Goal: Information Seeking & Learning: Understand process/instructions

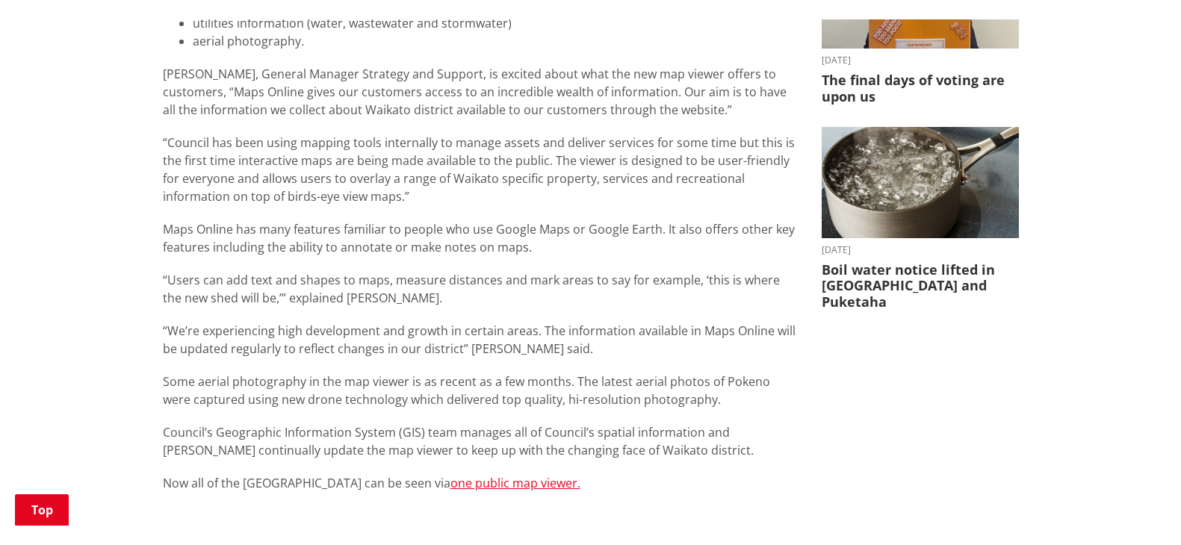
scroll to position [672, 0]
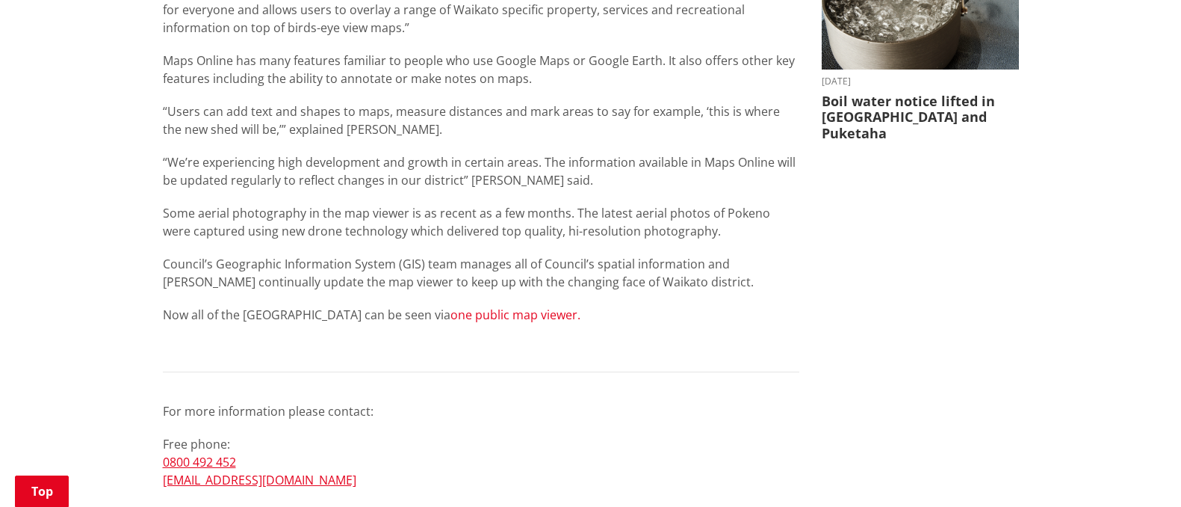
click at [506, 316] on link "one public map viewer." at bounding box center [516, 314] width 130 height 16
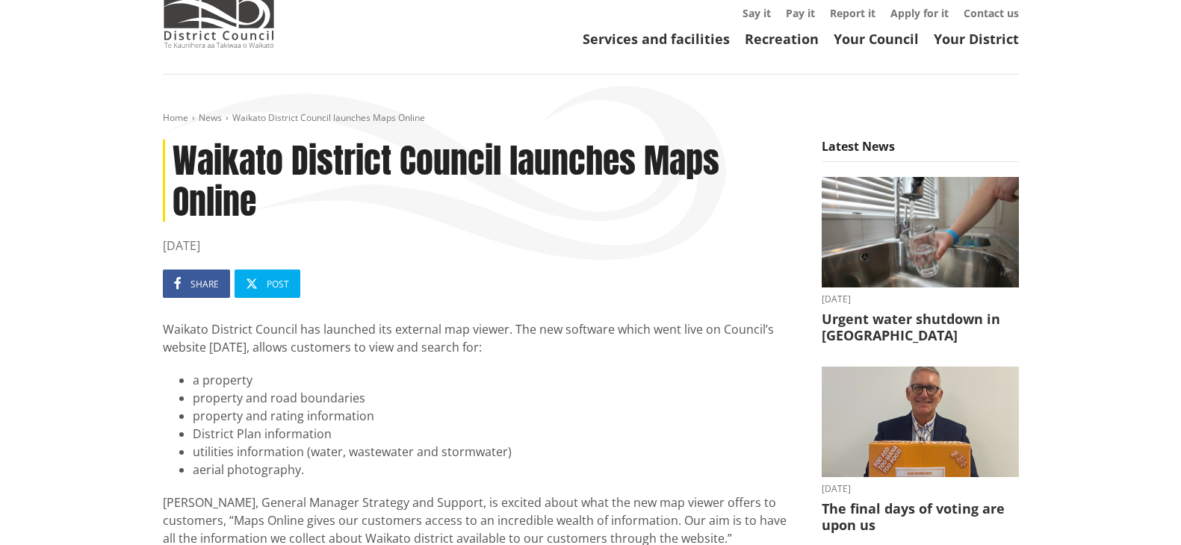
scroll to position [0, 0]
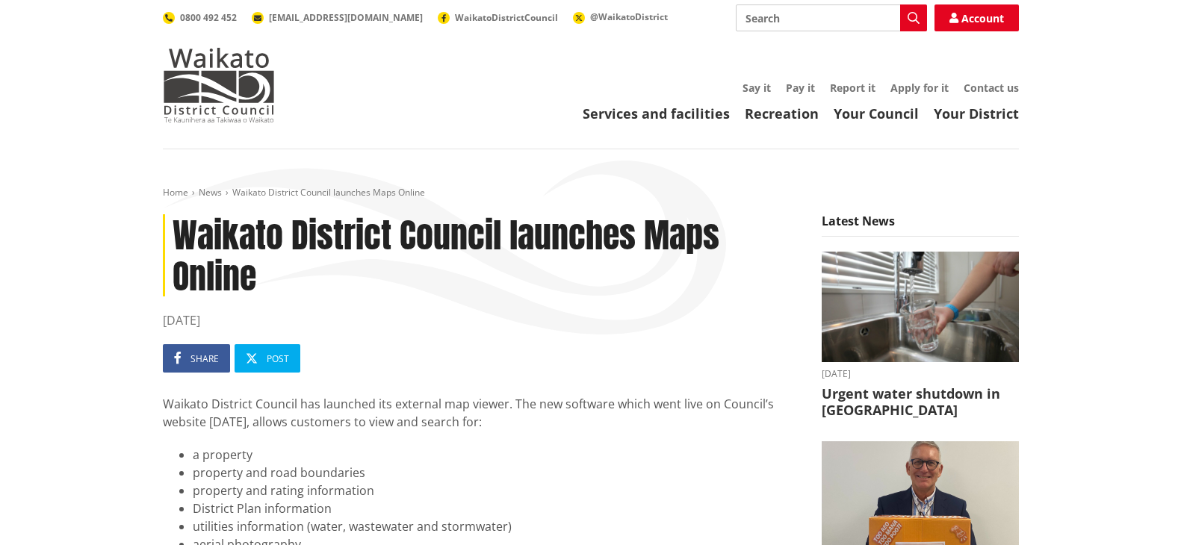
click at [764, 13] on input "Search" at bounding box center [831, 17] width 191 height 27
type input "3 kaipo heights drive"
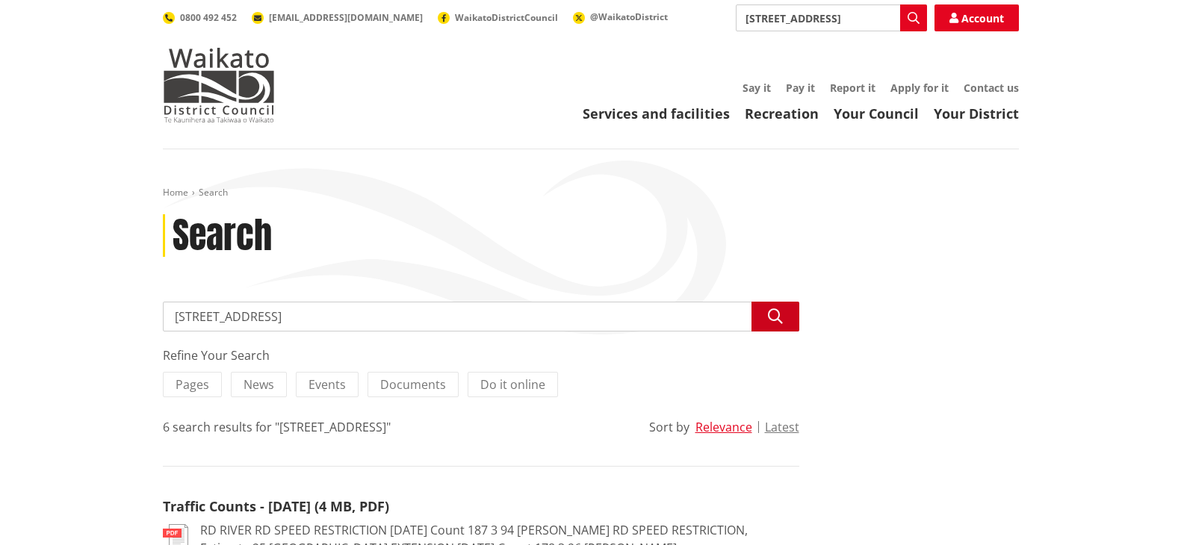
click at [780, 319] on icon "button" at bounding box center [775, 316] width 15 height 15
click at [297, 319] on input "3 kaipo heights drive" at bounding box center [481, 317] width 637 height 30
type input "[STREET_ADDRESS]"
click at [520, 381] on span "Do it online" at bounding box center [512, 385] width 65 height 16
click at [0, 0] on input "Do it online" at bounding box center [0, 0] width 0 height 0
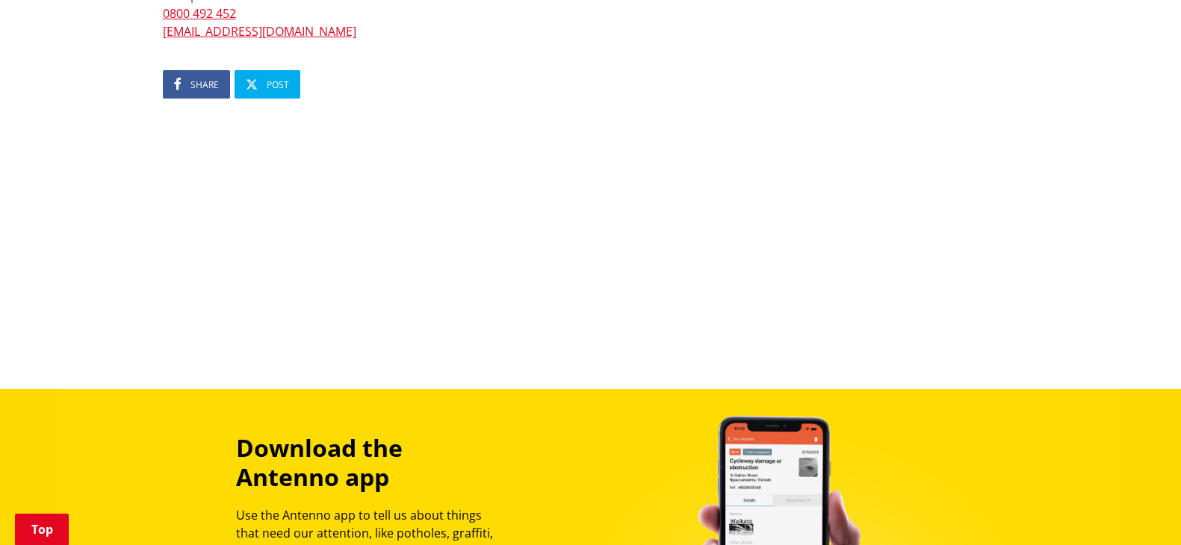
scroll to position [822, 0]
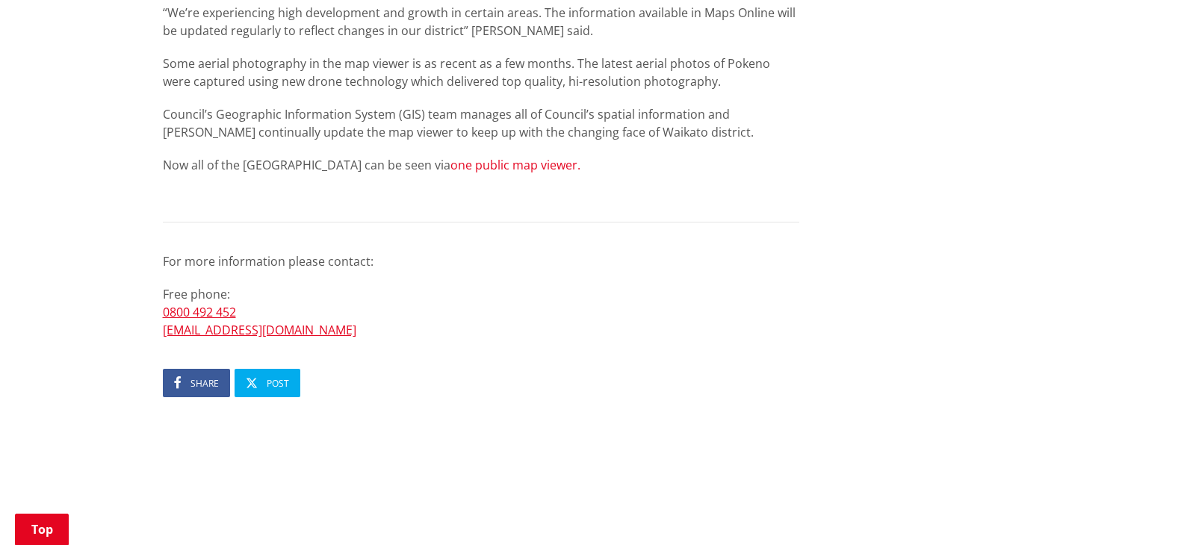
click at [454, 162] on link "one public map viewer." at bounding box center [516, 165] width 130 height 16
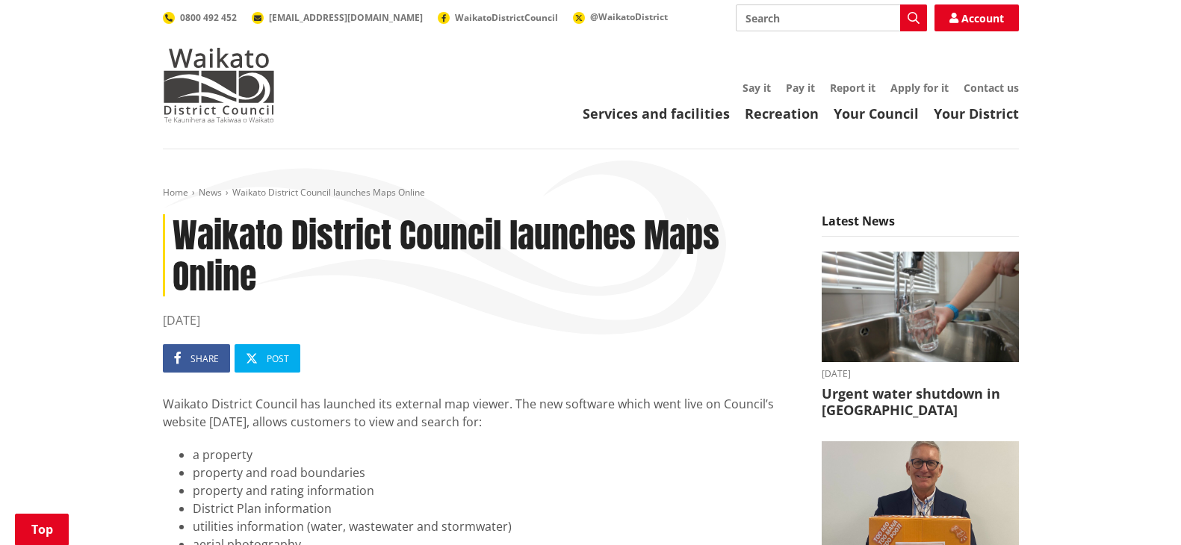
scroll to position [823, 0]
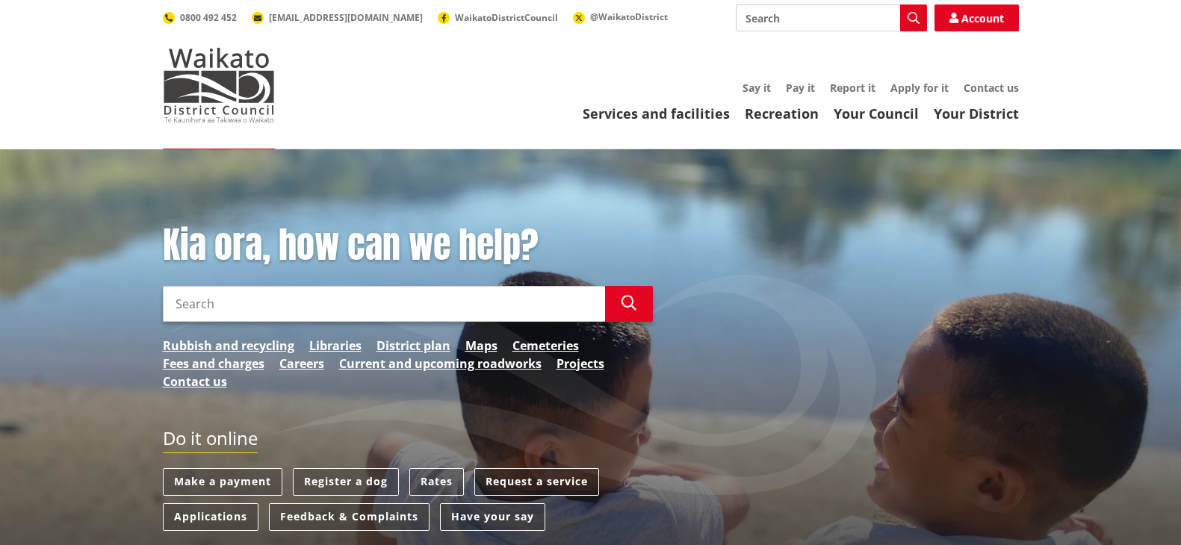
click at [197, 303] on input "Search" at bounding box center [384, 304] width 442 height 36
type input "property file"
click at [635, 296] on icon "button" at bounding box center [629, 303] width 15 height 15
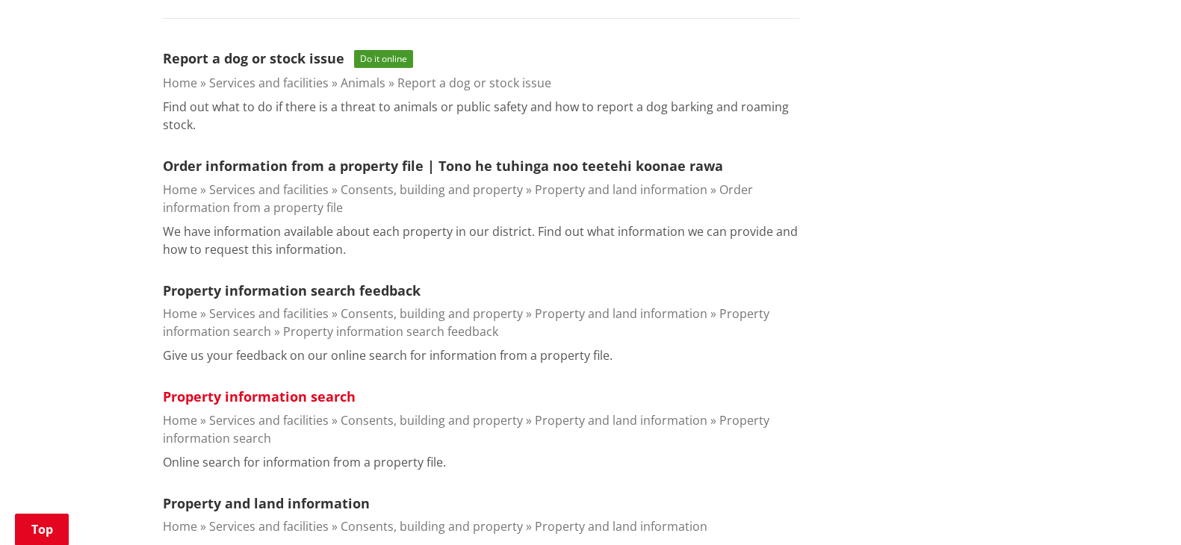
scroll to position [598, 0]
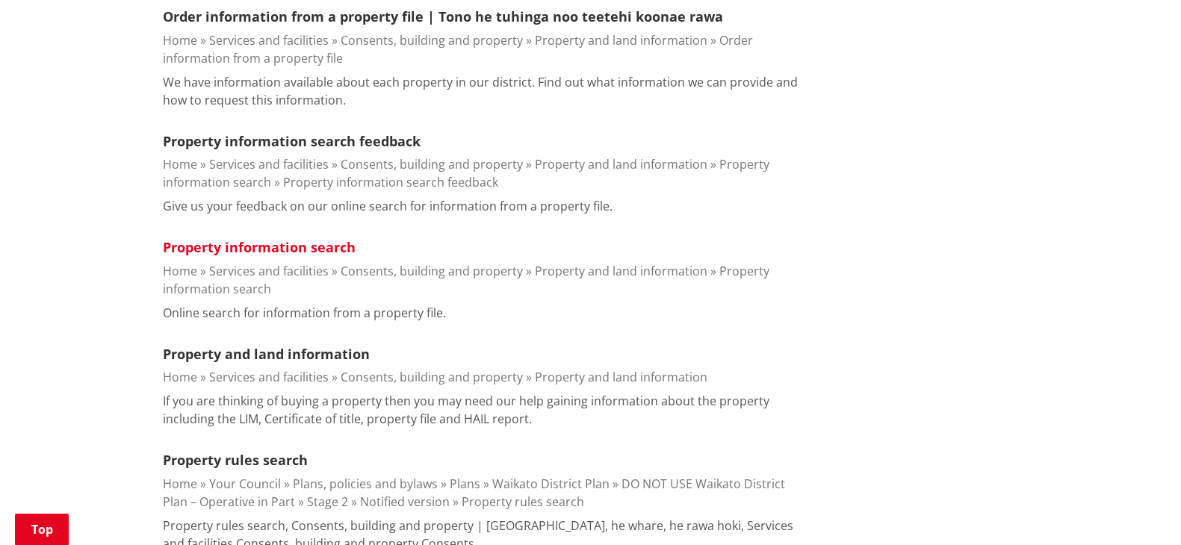
click at [255, 248] on link "Property information search" at bounding box center [259, 247] width 193 height 18
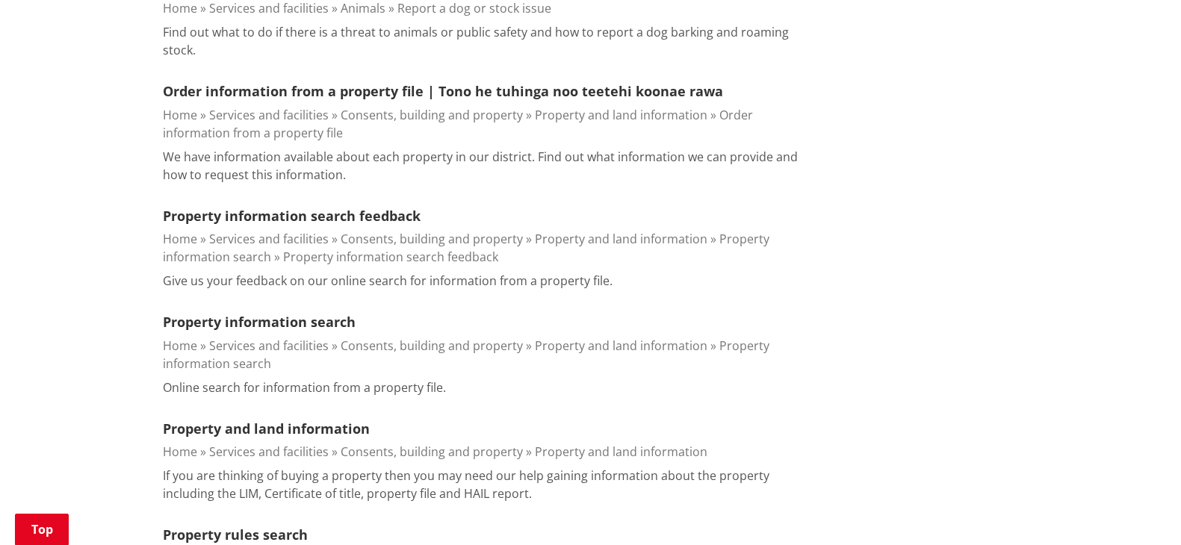
scroll to position [299, 0]
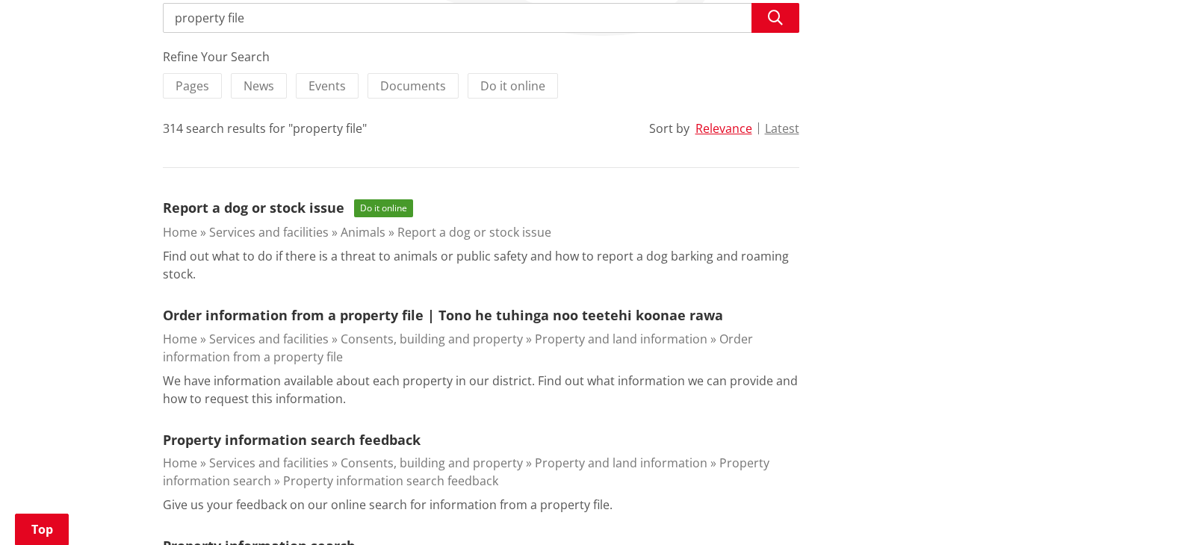
click at [254, 16] on input "property file" at bounding box center [481, 18] width 637 height 30
type input "p"
type input "site plan"
click at [771, 14] on icon "button" at bounding box center [775, 17] width 15 height 15
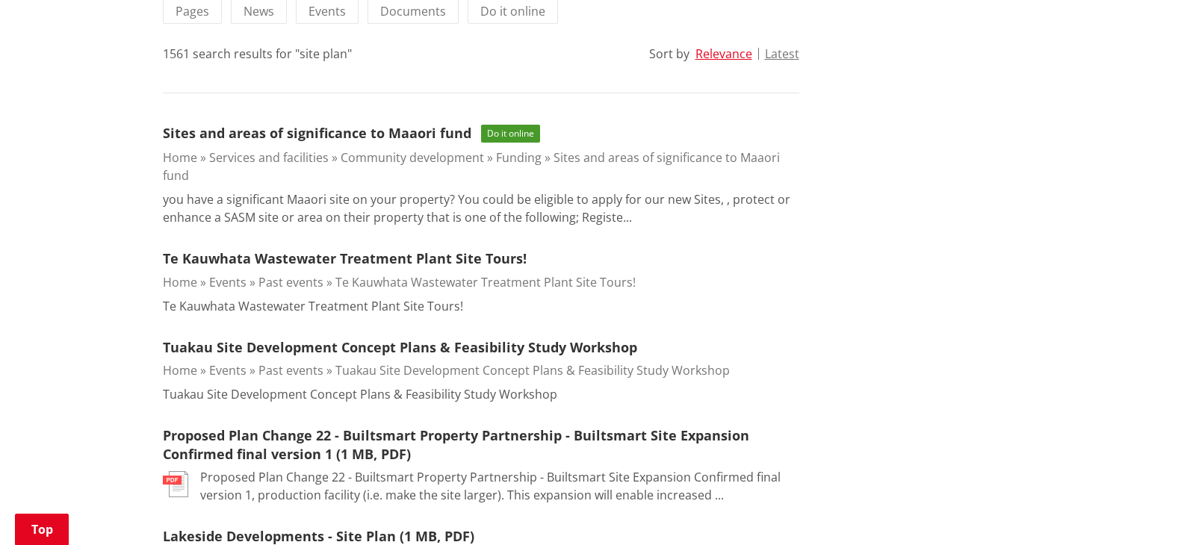
scroll to position [149, 0]
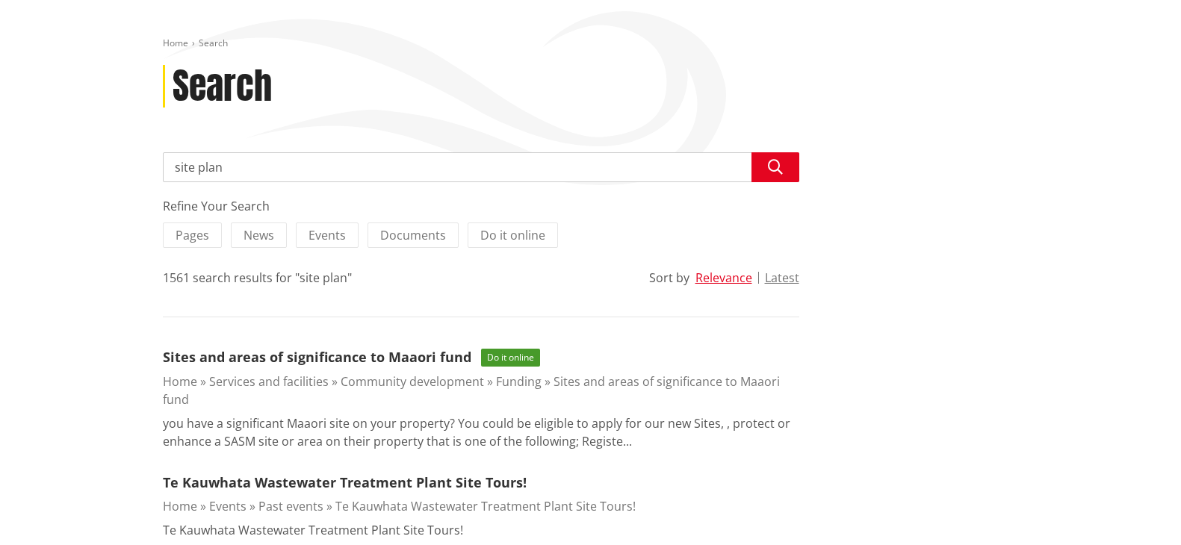
click at [175, 166] on input "site plan" at bounding box center [481, 167] width 637 height 30
click at [290, 170] on input "how to get my propety site plan" at bounding box center [481, 167] width 637 height 30
type input "how to get my property site plan"
click at [785, 167] on button "Search" at bounding box center [776, 167] width 48 height 30
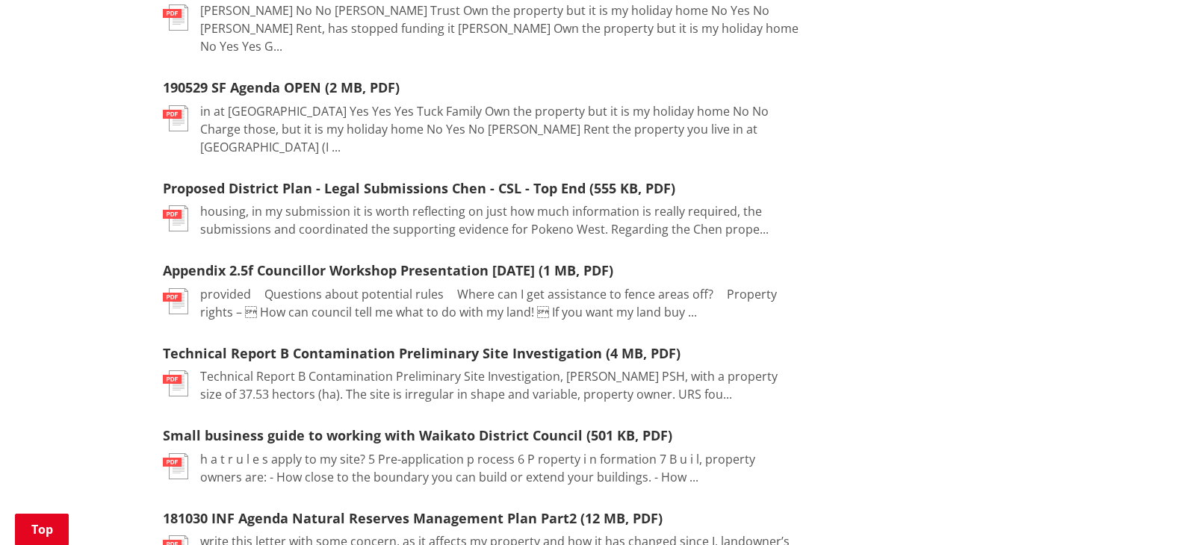
scroll to position [1345, 0]
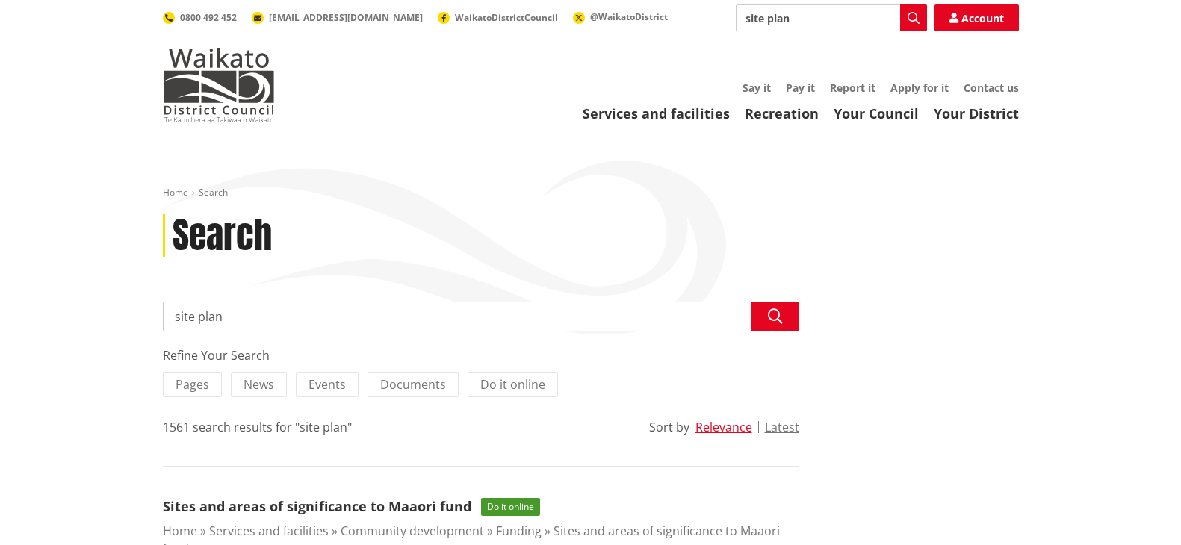
scroll to position [149, 0]
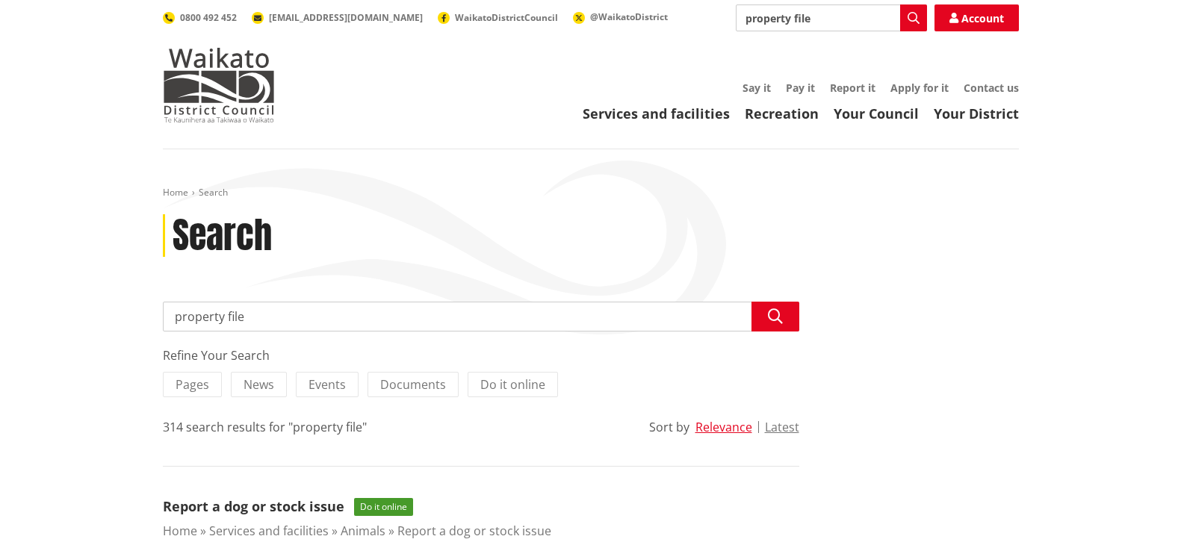
scroll to position [299, 0]
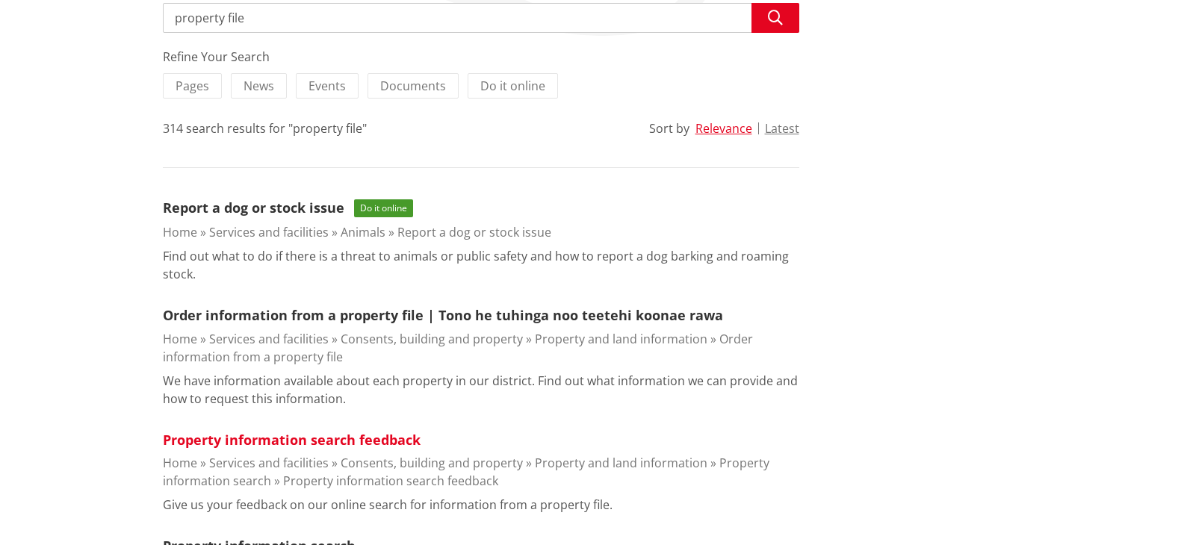
click at [300, 442] on link "Property information search feedback" at bounding box center [292, 440] width 258 height 18
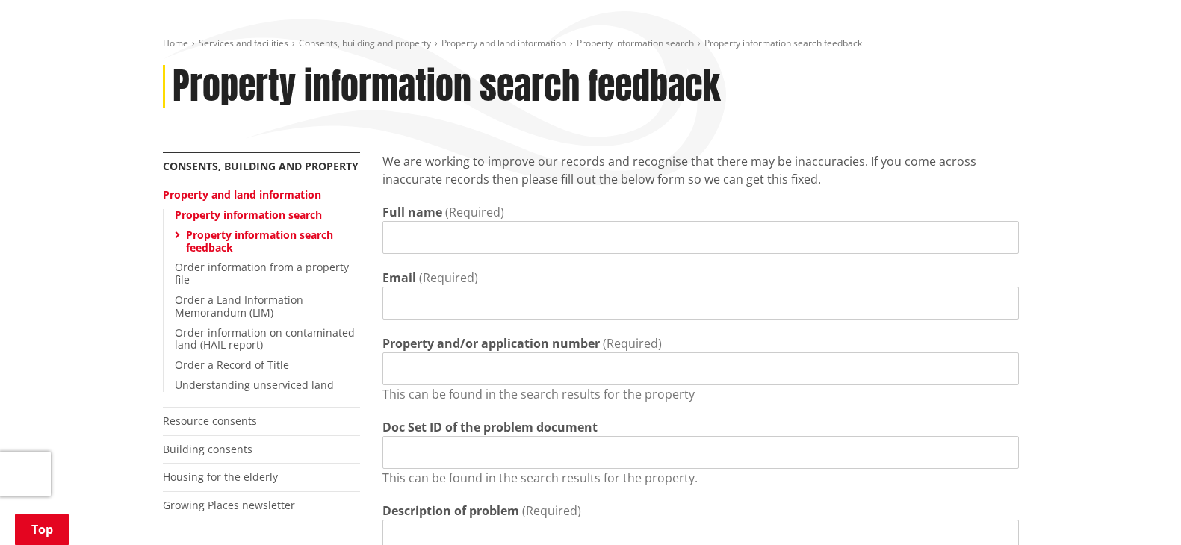
scroll to position [224, 0]
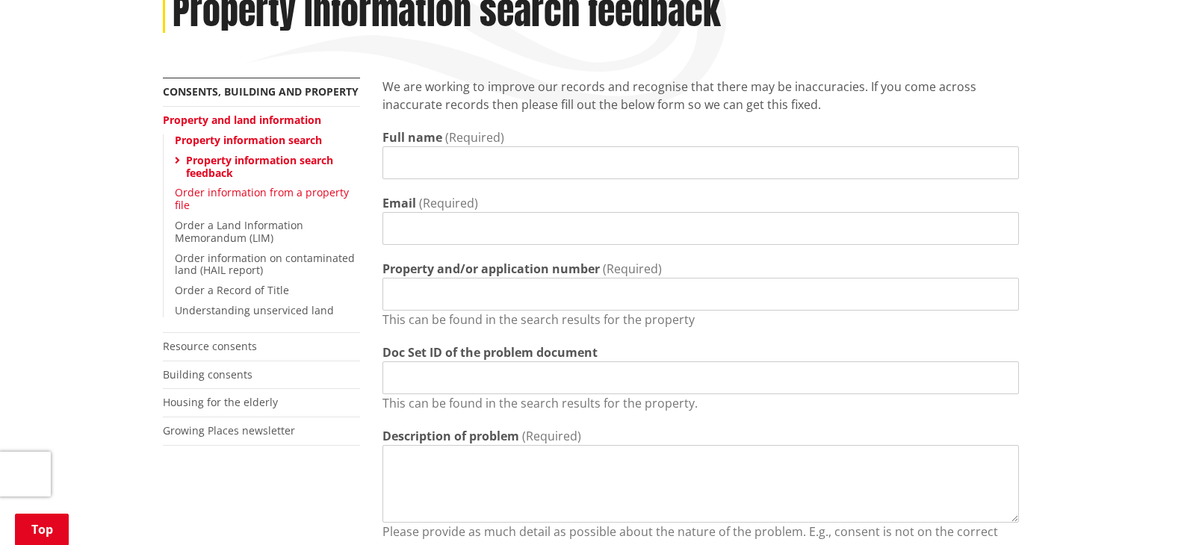
click at [274, 191] on link "Order information from a property file" at bounding box center [262, 198] width 174 height 27
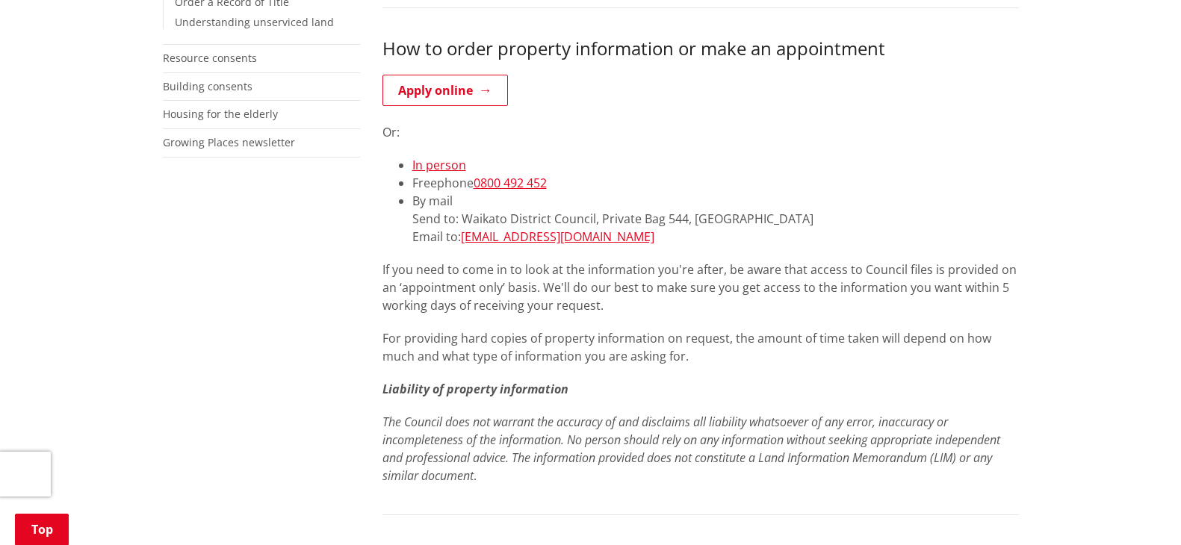
scroll to position [299, 0]
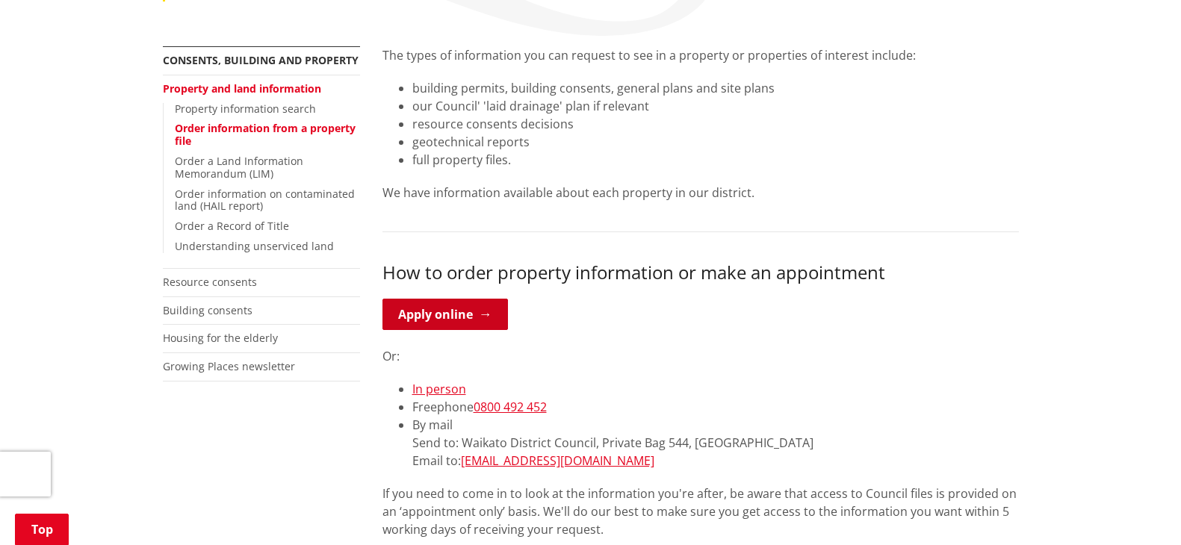
click at [412, 317] on link "Apply online" at bounding box center [446, 314] width 126 height 31
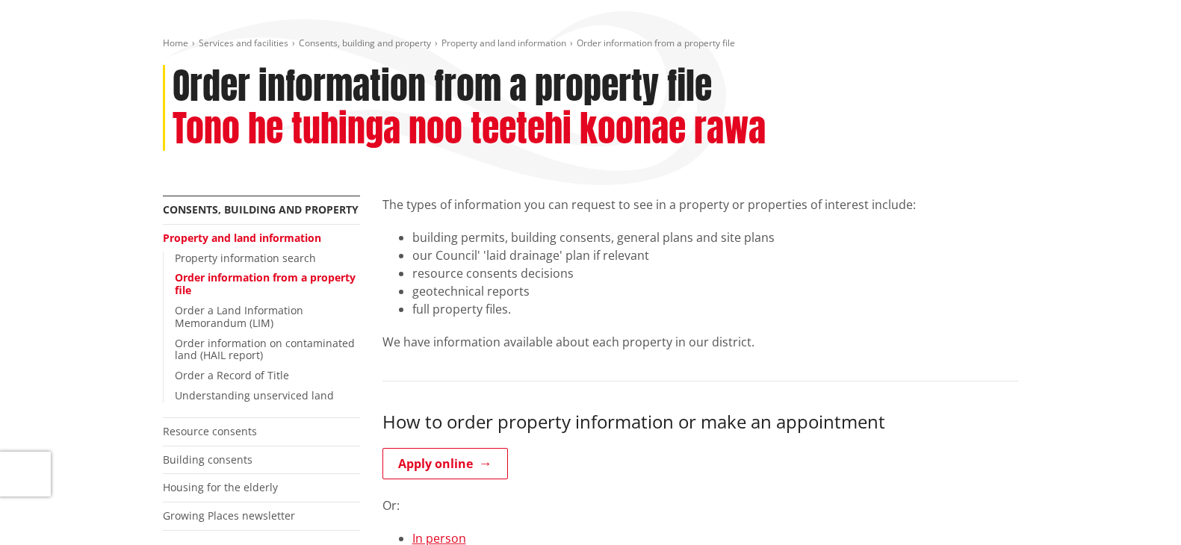
scroll to position [75, 0]
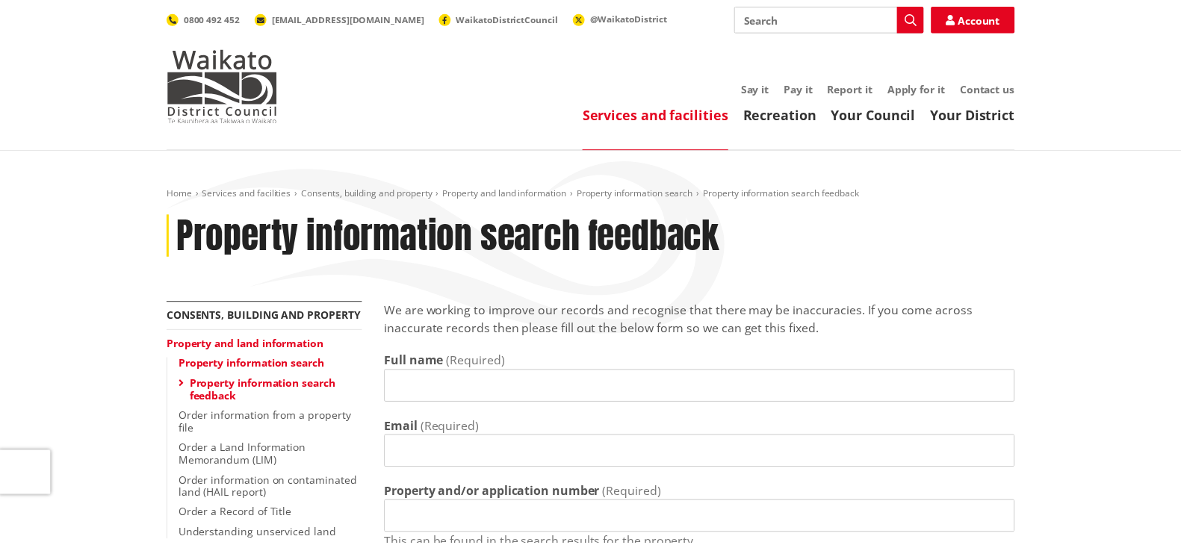
scroll to position [224, 0]
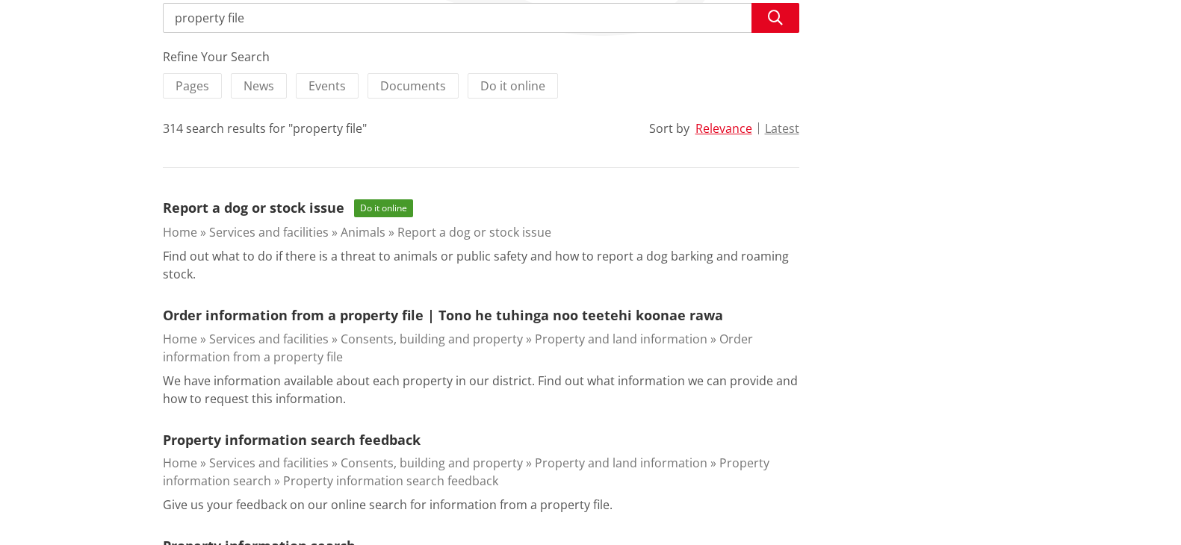
scroll to position [75, 0]
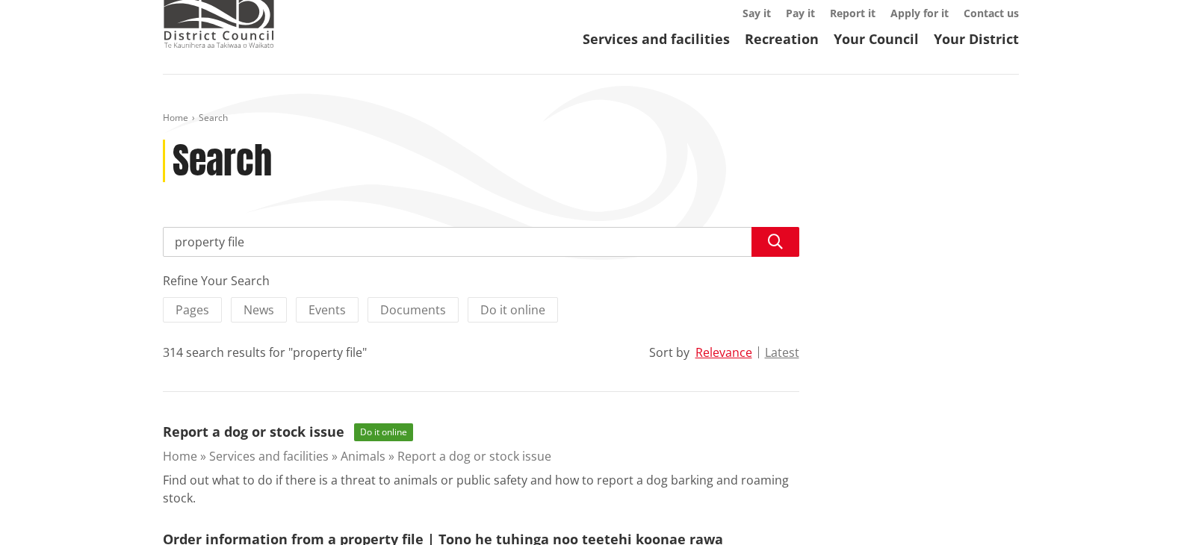
click at [272, 241] on input "property file" at bounding box center [481, 242] width 637 height 30
type input "p"
type input "site plan"
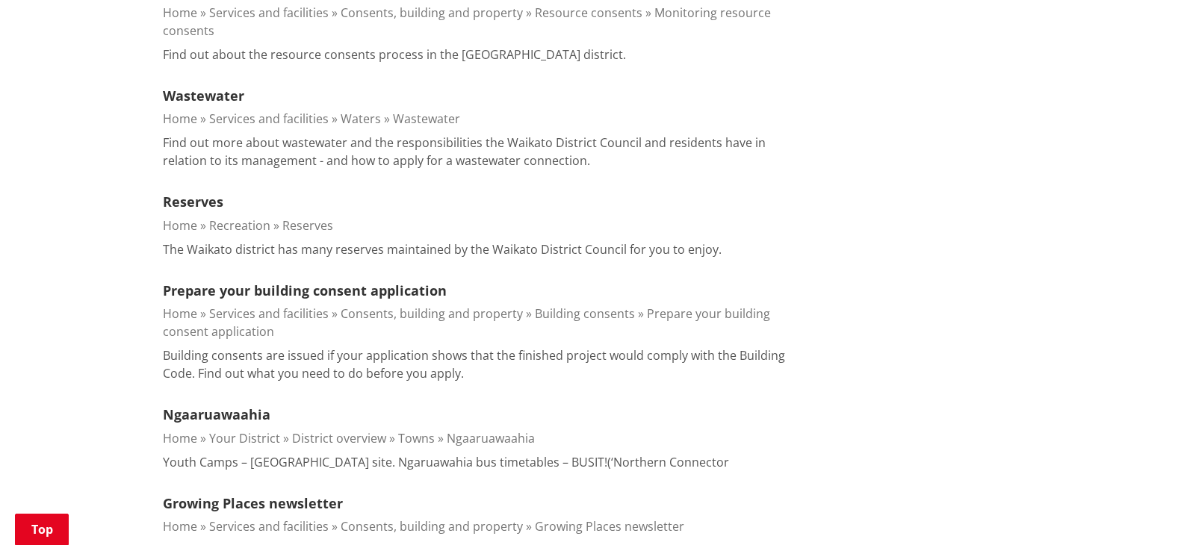
scroll to position [2017, 0]
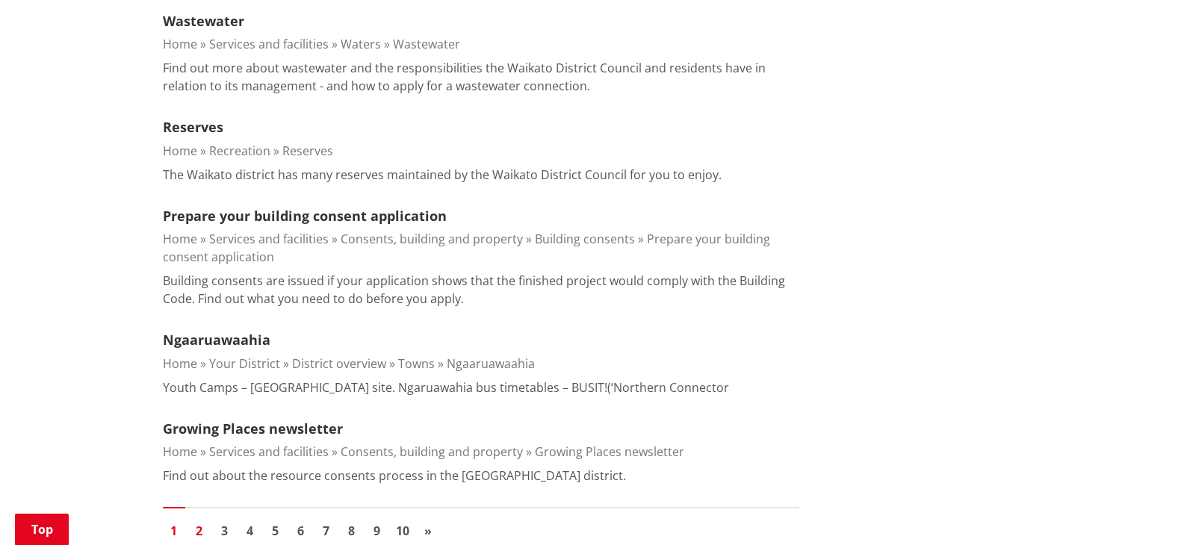
click at [199, 520] on link "2" at bounding box center [199, 531] width 22 height 22
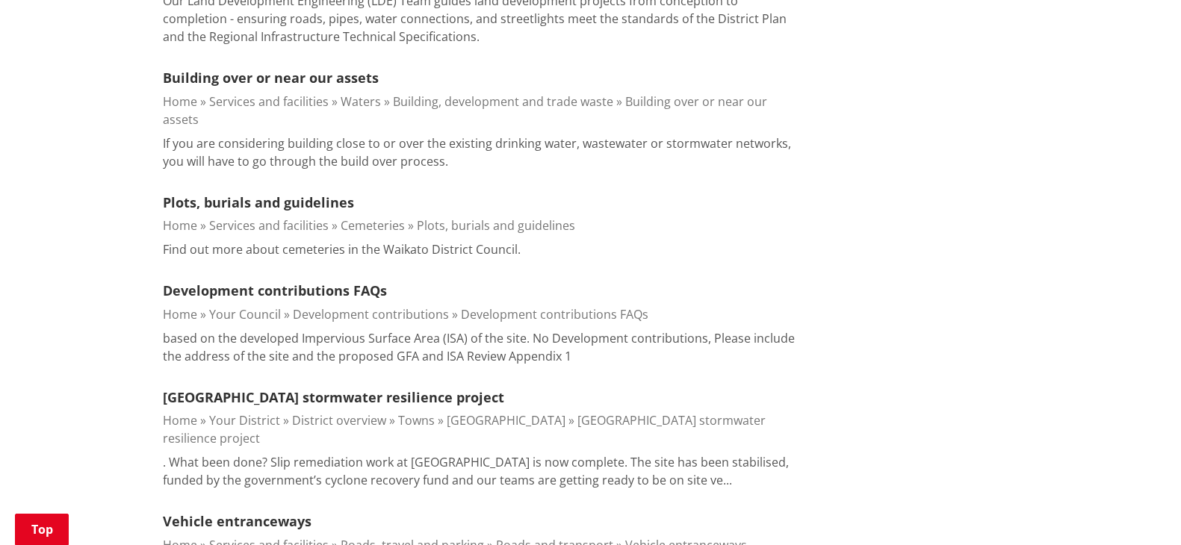
scroll to position [2241, 0]
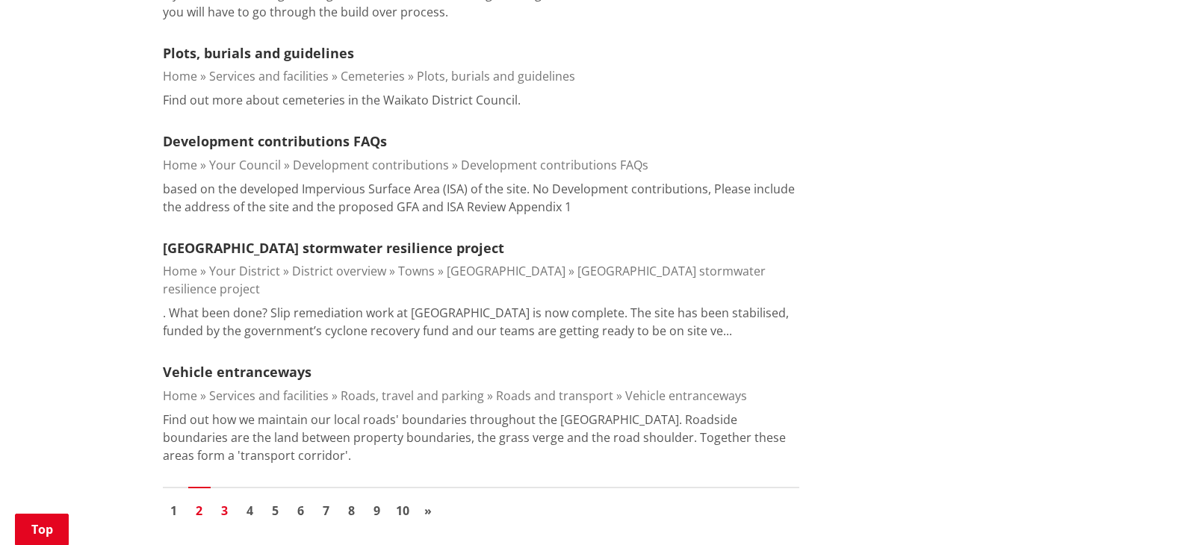
click at [224, 500] on link "3" at bounding box center [225, 511] width 22 height 22
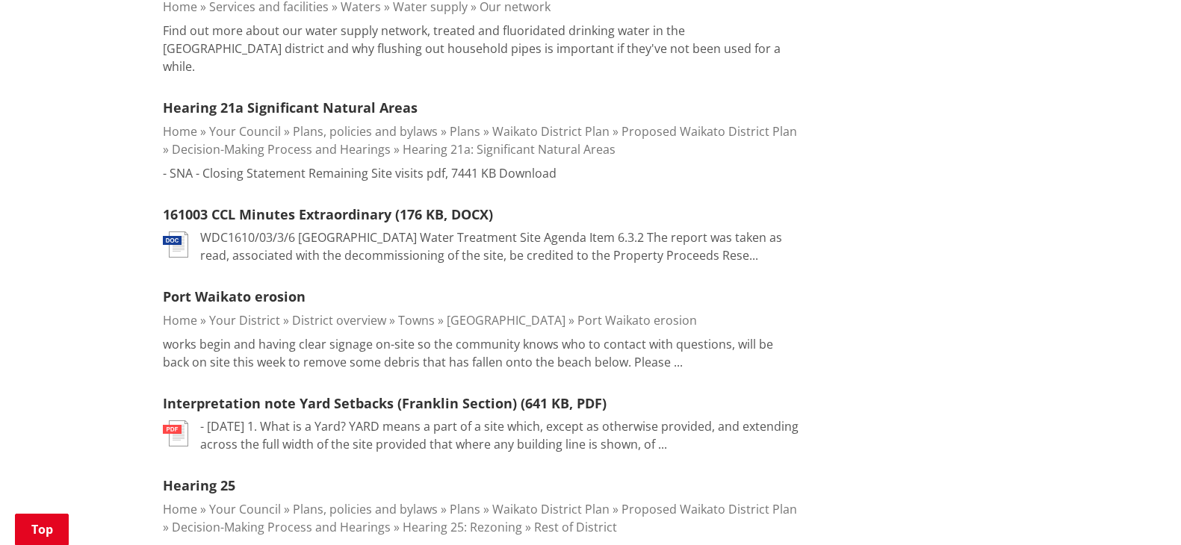
scroll to position [2092, 0]
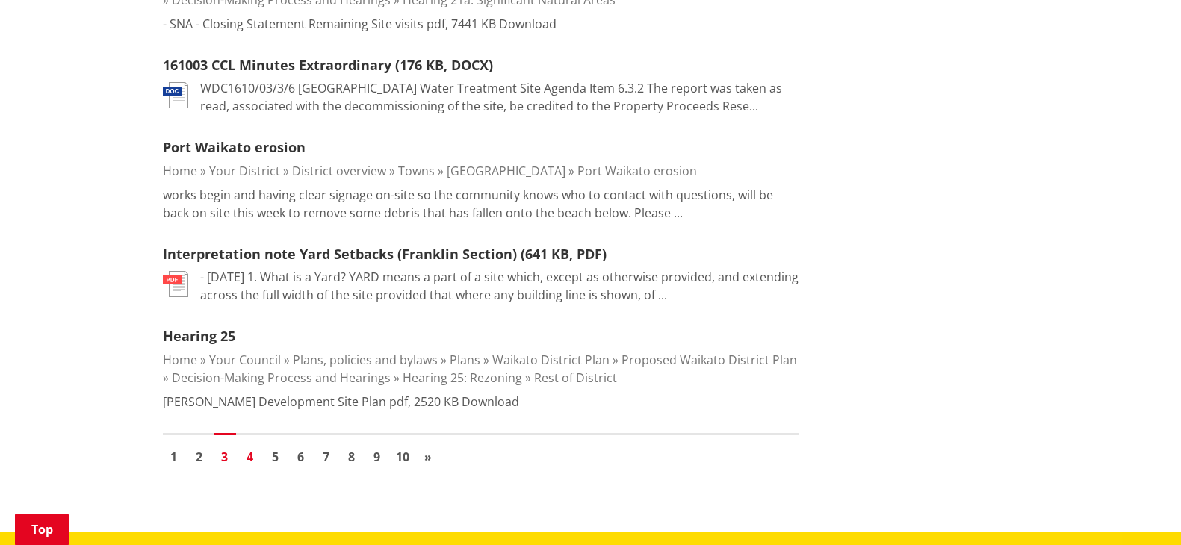
click at [248, 446] on link "4" at bounding box center [250, 457] width 22 height 22
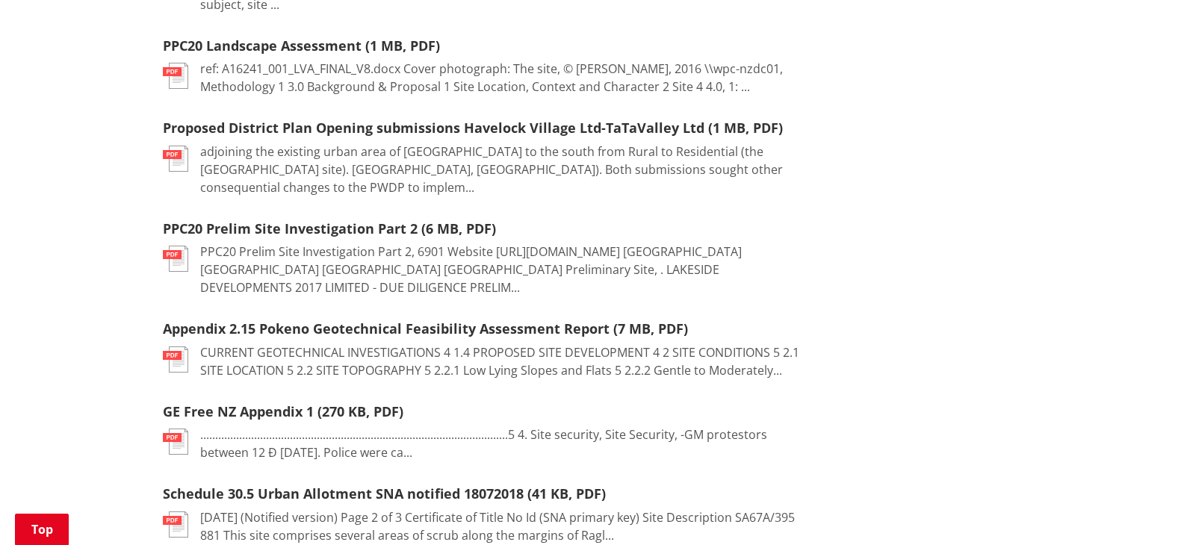
scroll to position [1943, 0]
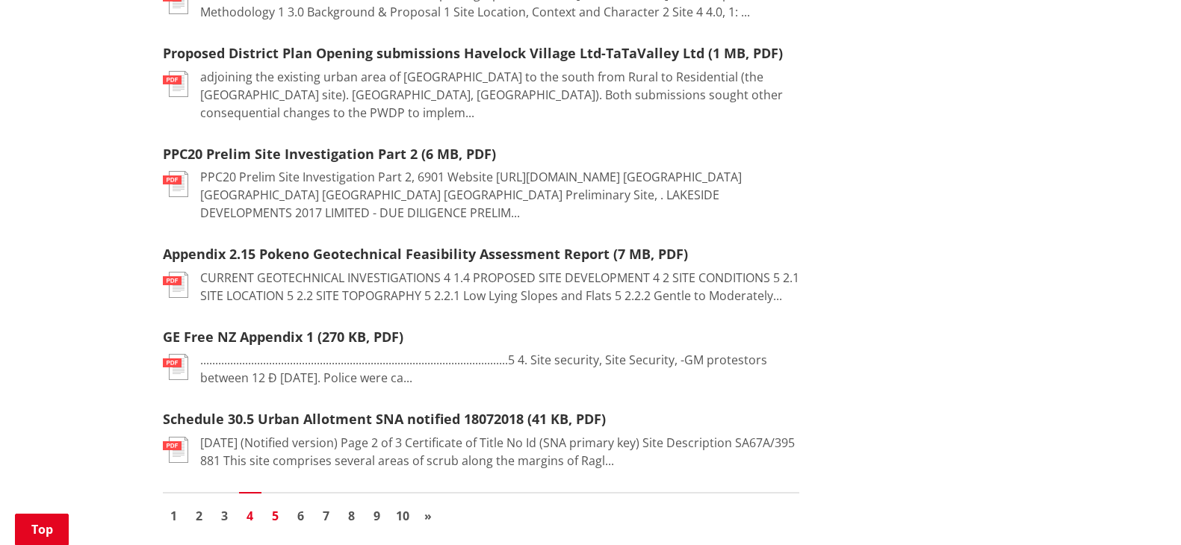
click at [272, 505] on link "5" at bounding box center [275, 516] width 22 height 22
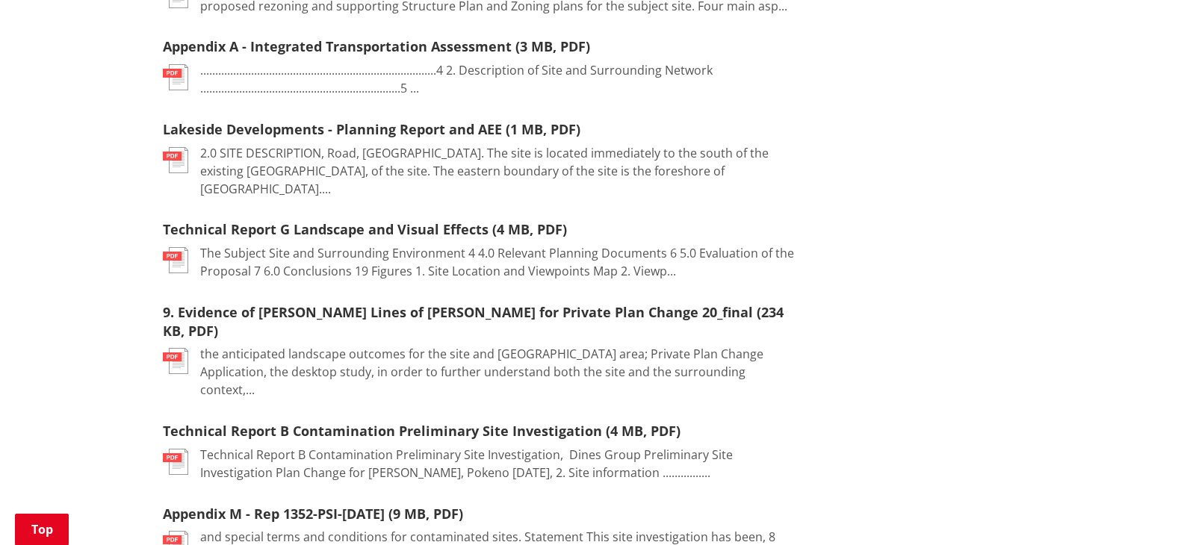
scroll to position [1345, 0]
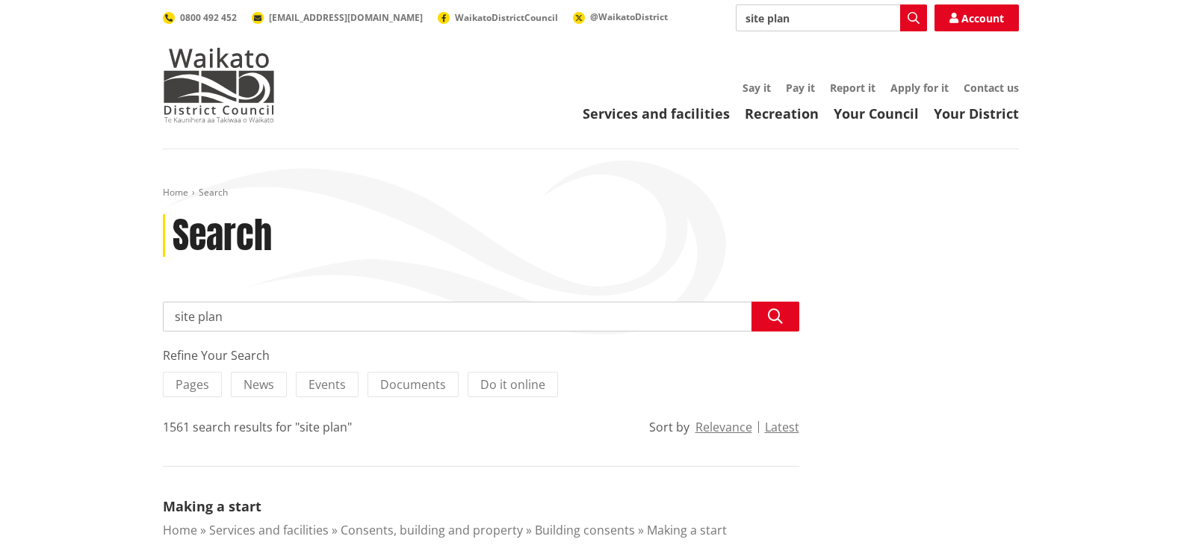
scroll to position [2092, 0]
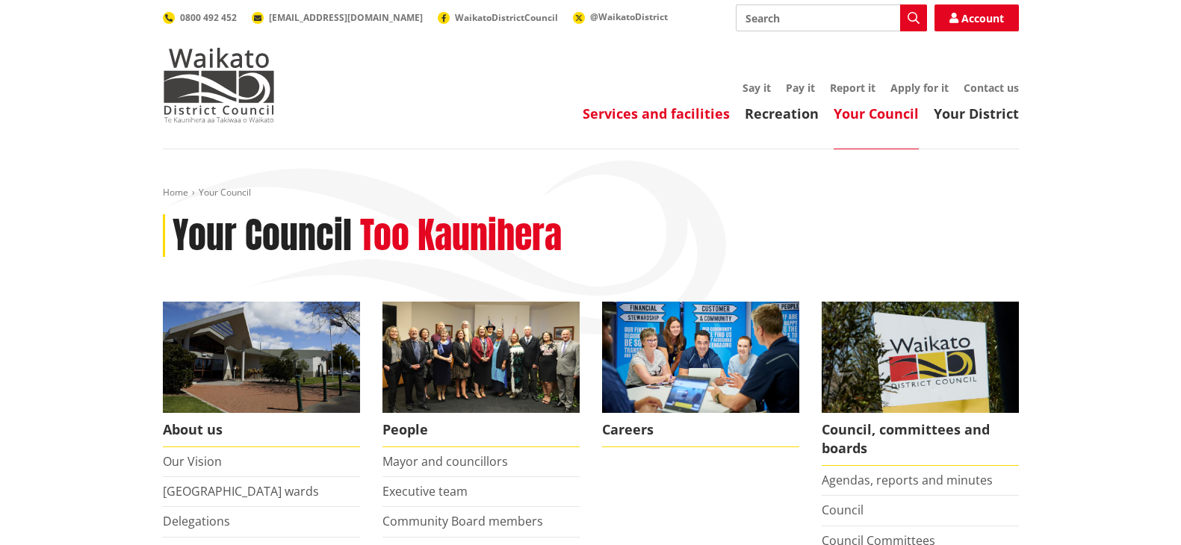
click at [625, 113] on link "Services and facilities" at bounding box center [656, 114] width 147 height 18
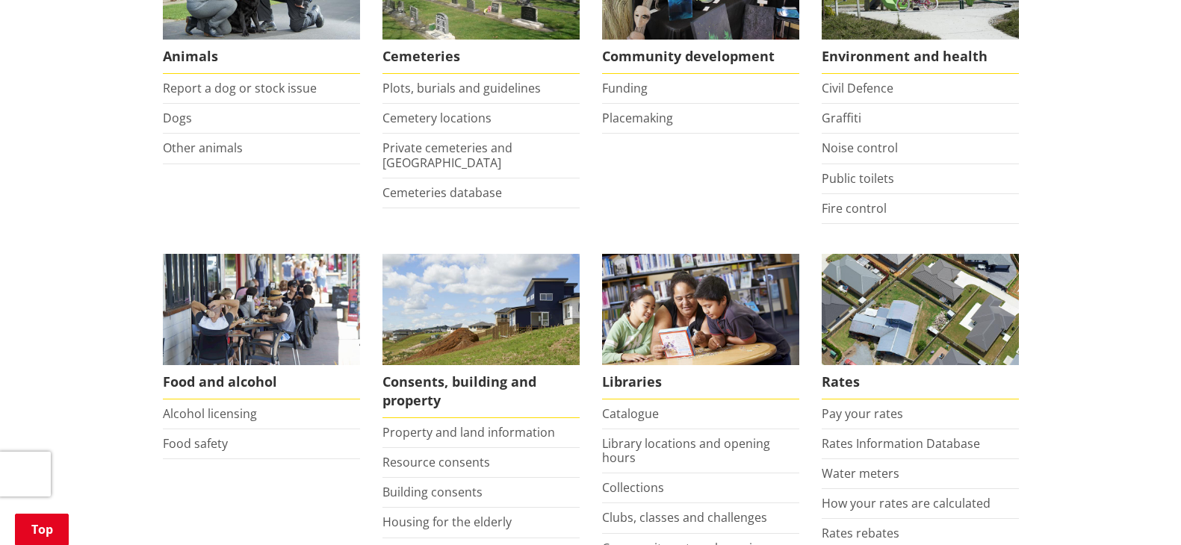
scroll to position [448, 0]
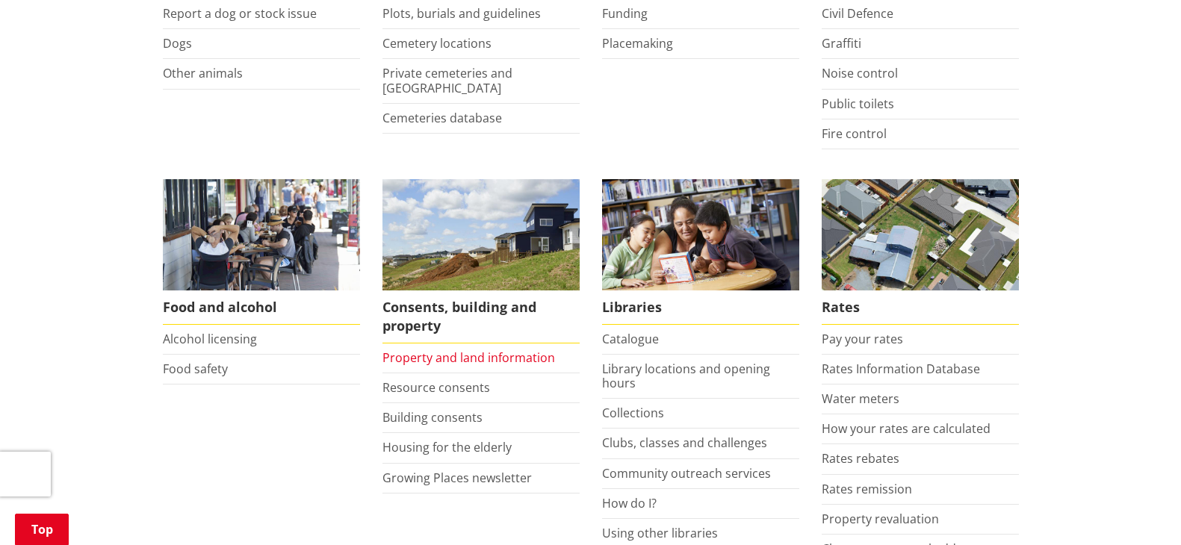
click at [470, 354] on link "Property and land information" at bounding box center [469, 358] width 173 height 16
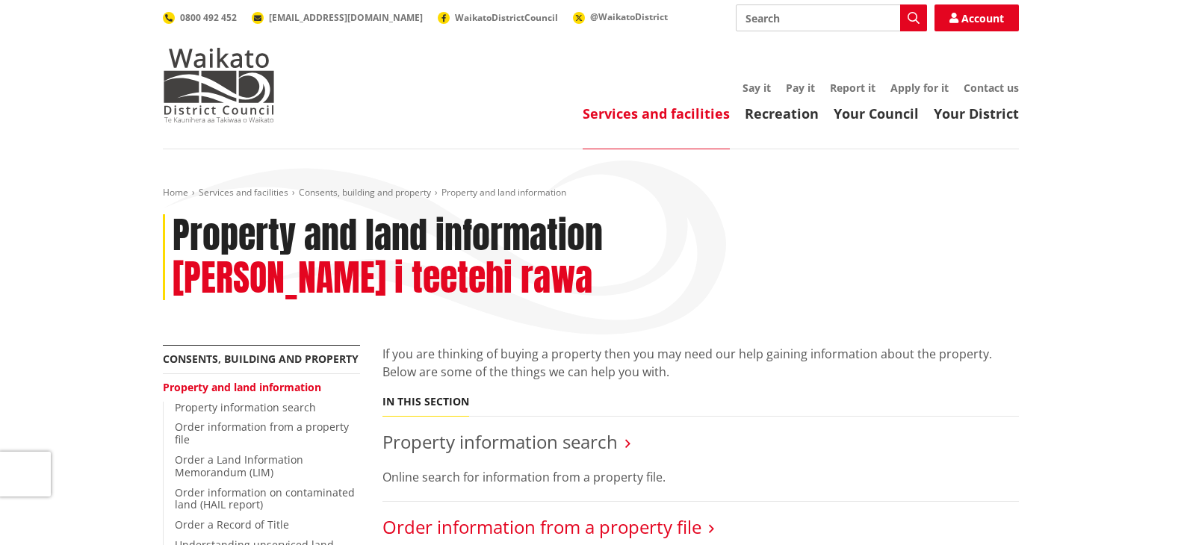
click at [503, 515] on link "Order information from a property file" at bounding box center [542, 527] width 319 height 25
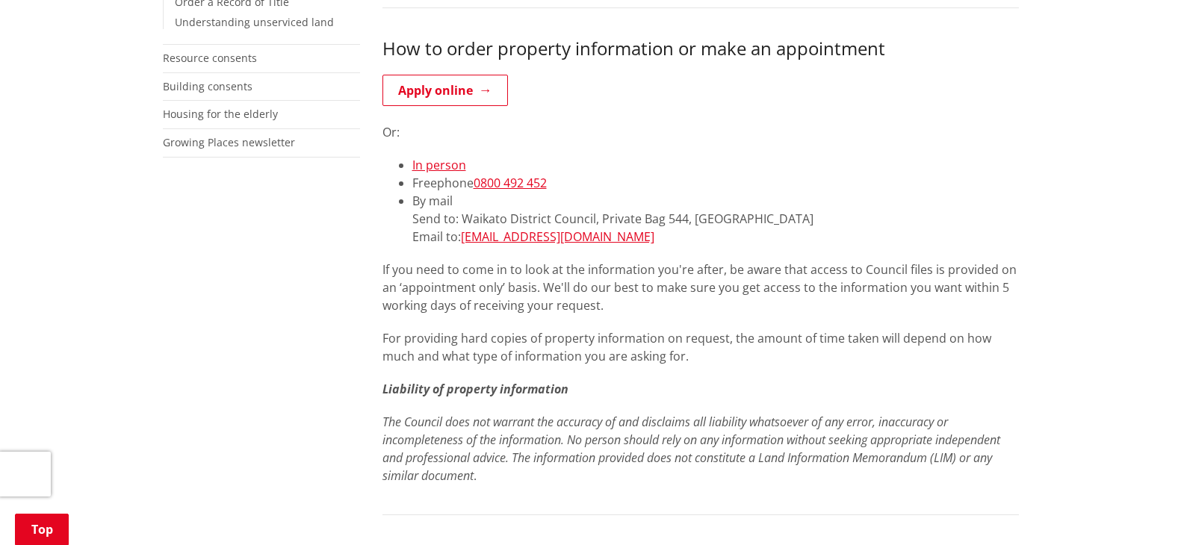
scroll to position [374, 0]
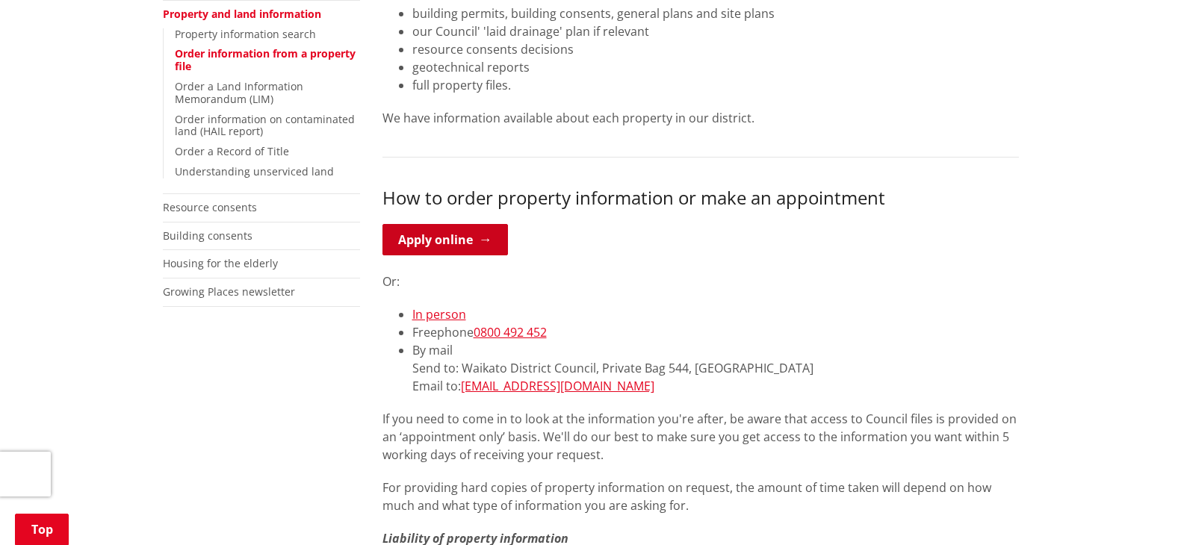
click at [448, 232] on link "Apply online" at bounding box center [446, 239] width 126 height 31
